Goal: Book appointment/travel/reservation

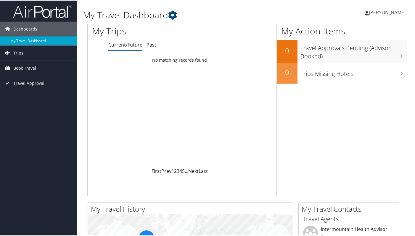
click at [25, 68] on span "Book Travel" at bounding box center [24, 67] width 23 height 15
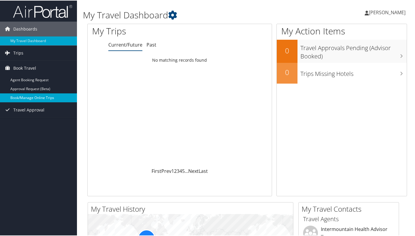
click at [30, 98] on link "Book/Manage Online Trips" at bounding box center [38, 97] width 77 height 9
